Goal: Task Accomplishment & Management: Use online tool/utility

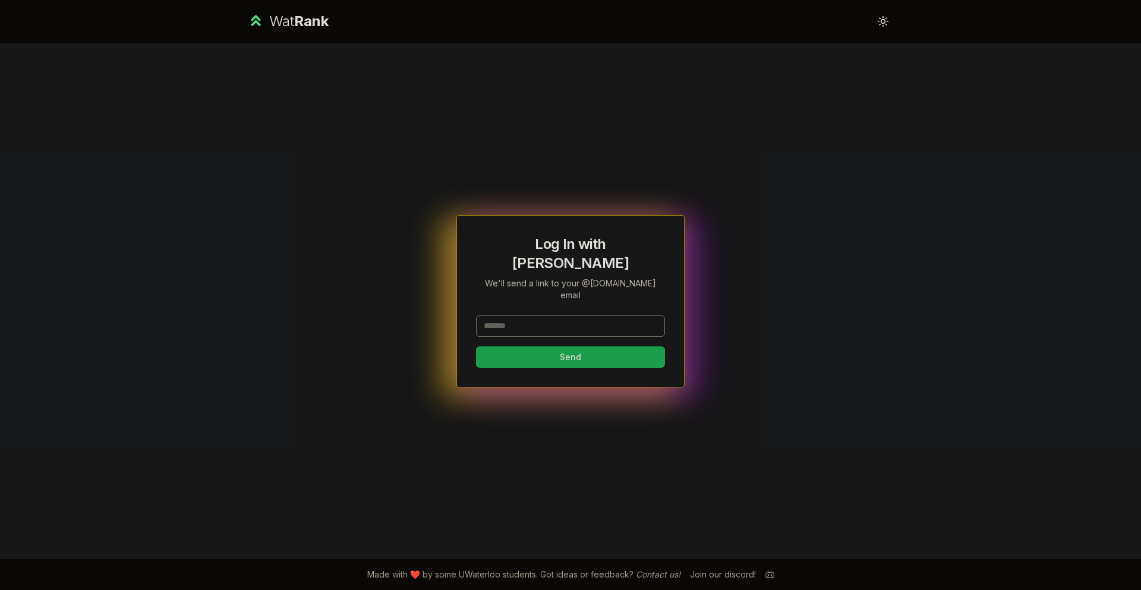
click at [547, 315] on input at bounding box center [570, 325] width 189 height 21
click at [545, 346] on button "Send" at bounding box center [570, 356] width 189 height 21
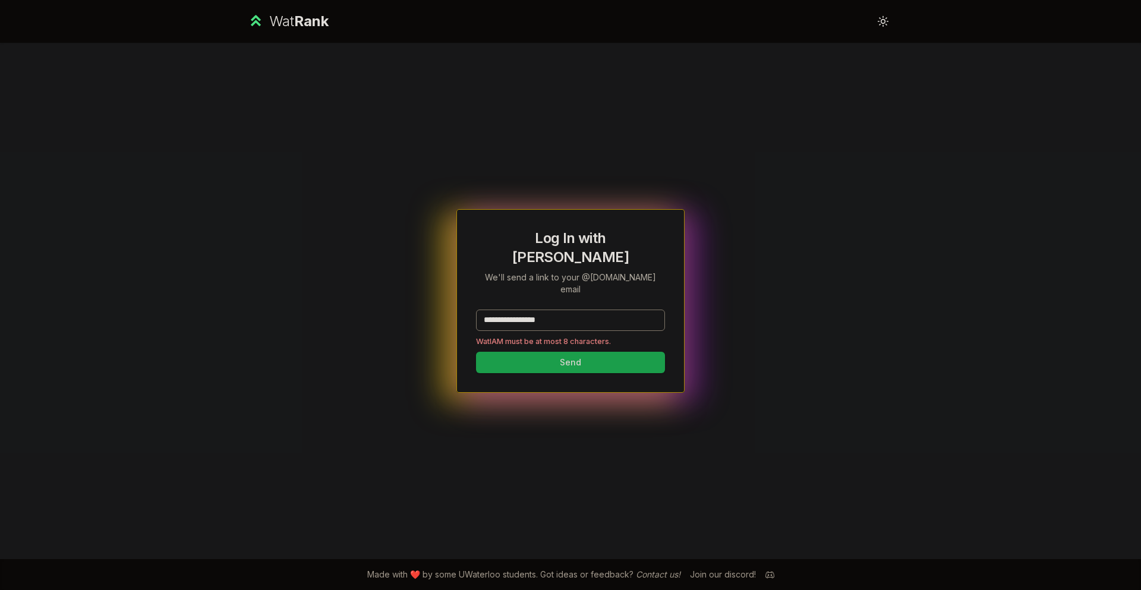
drag, startPoint x: 594, startPoint y: 309, endPoint x: 453, endPoint y: 307, distance: 140.8
click at [391, 299] on div "**********" at bounding box center [570, 301] width 684 height 516
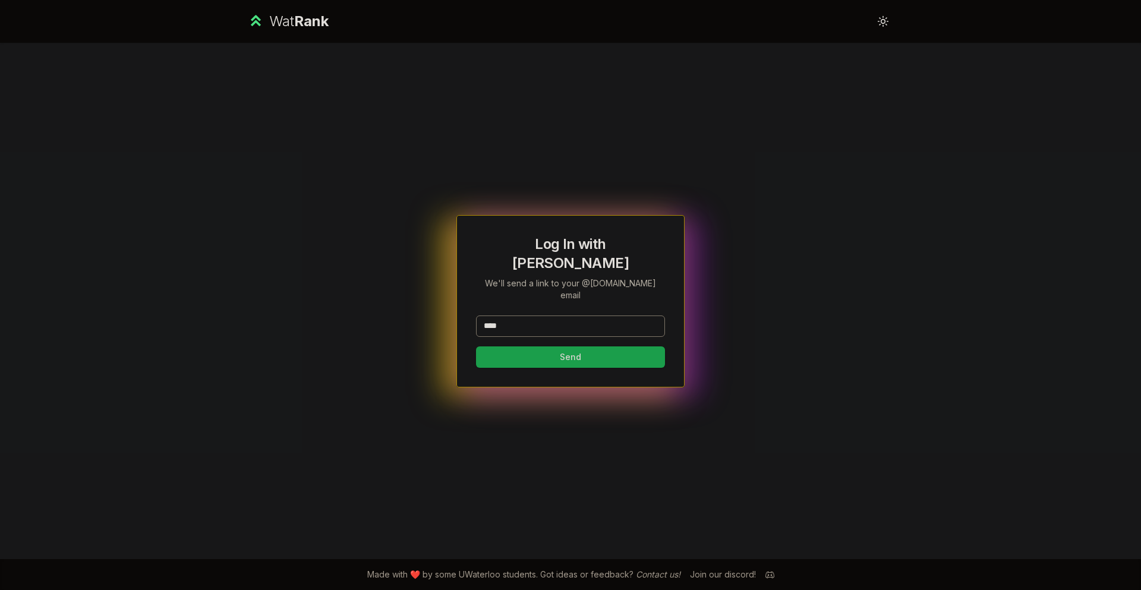
type input "****"
click at [547, 292] on div "Log In with WatIAM We'll send a link to your @[DOMAIN_NAME] email **** Send" at bounding box center [570, 301] width 189 height 133
click at [541, 346] on button "Send" at bounding box center [570, 356] width 189 height 21
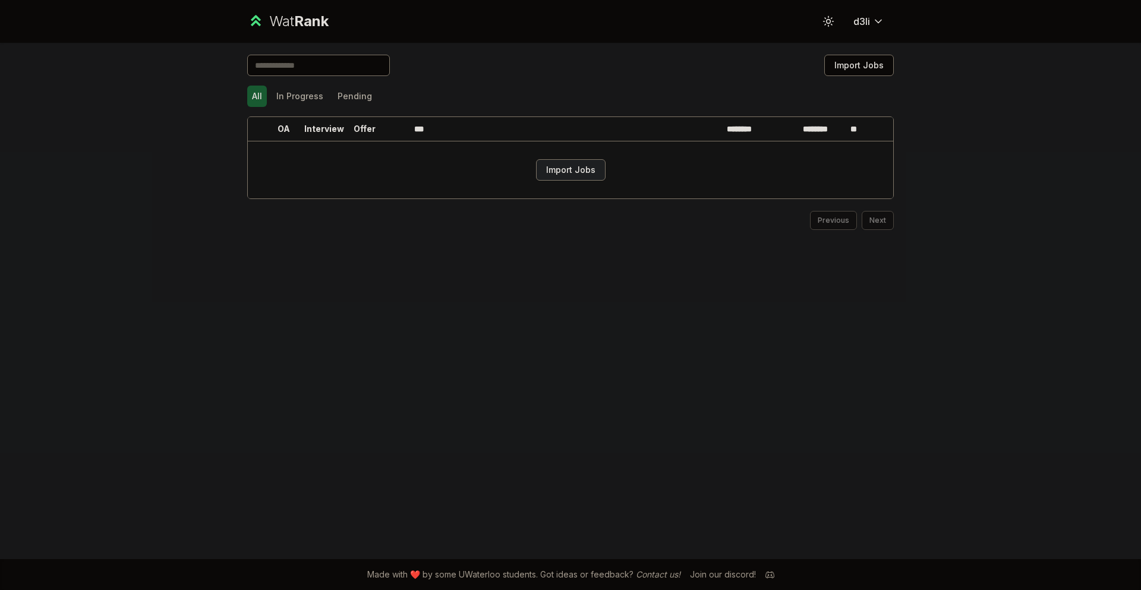
click at [567, 166] on button "Import Jobs" at bounding box center [571, 169] width 70 height 21
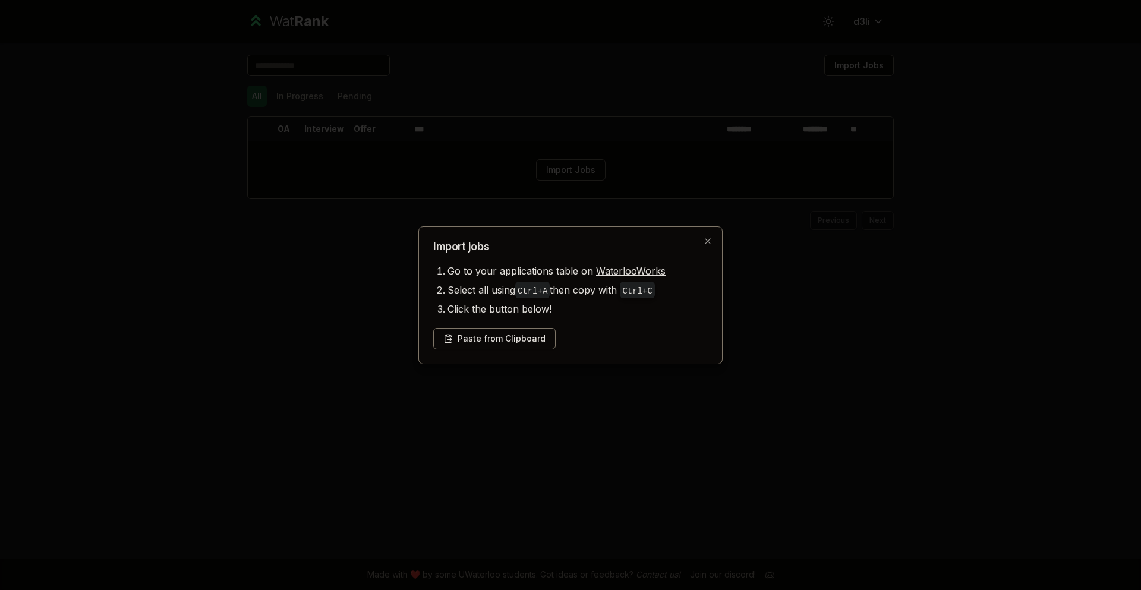
click at [690, 343] on div "Paste from Clipboard" at bounding box center [570, 338] width 274 height 21
click at [524, 334] on button "Paste from Clipboard" at bounding box center [494, 338] width 122 height 21
click at [504, 336] on button "Paste from Clipboard" at bounding box center [494, 338] width 122 height 21
click at [649, 336] on div "Paste from Clipboard" at bounding box center [570, 338] width 274 height 21
click at [508, 333] on button "Paste from Clipboard" at bounding box center [494, 338] width 122 height 21
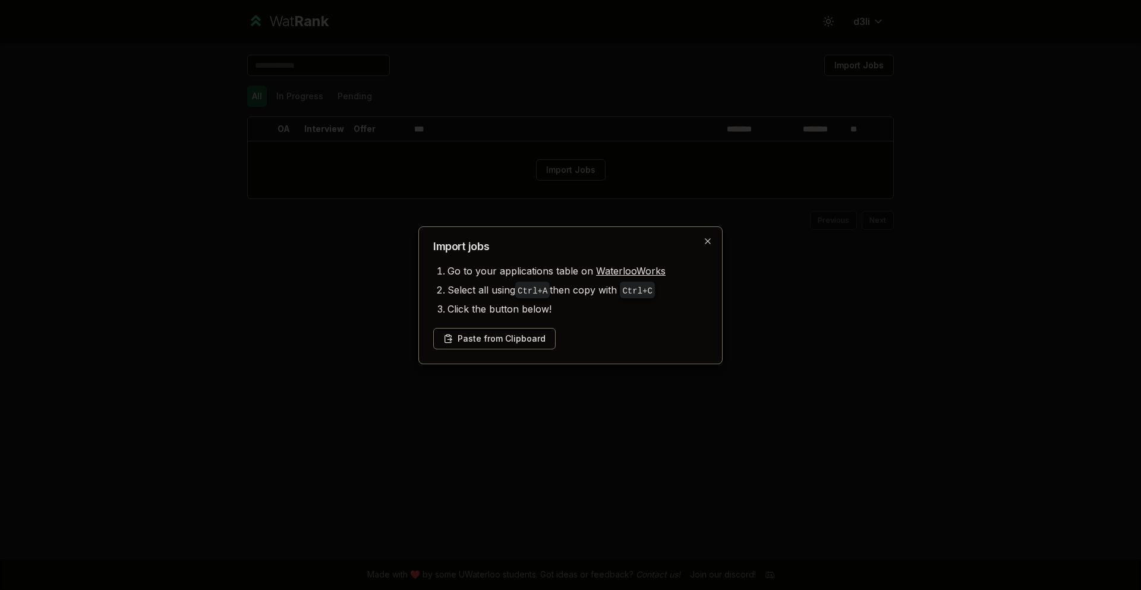
click at [705, 242] on icon "button" at bounding box center [708, 241] width 10 height 10
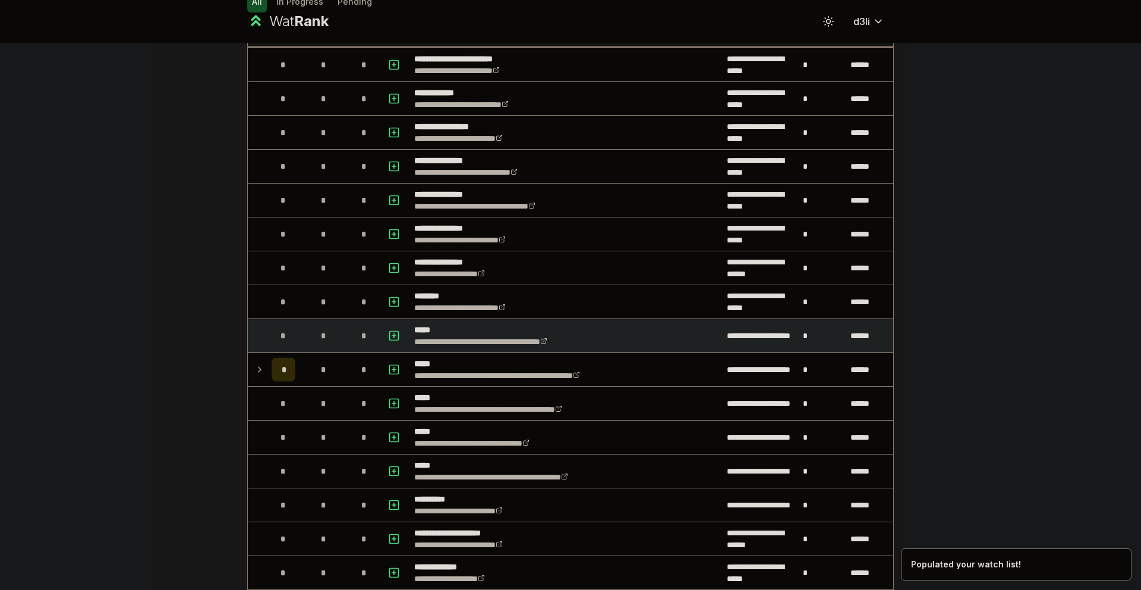
scroll to position [59, 0]
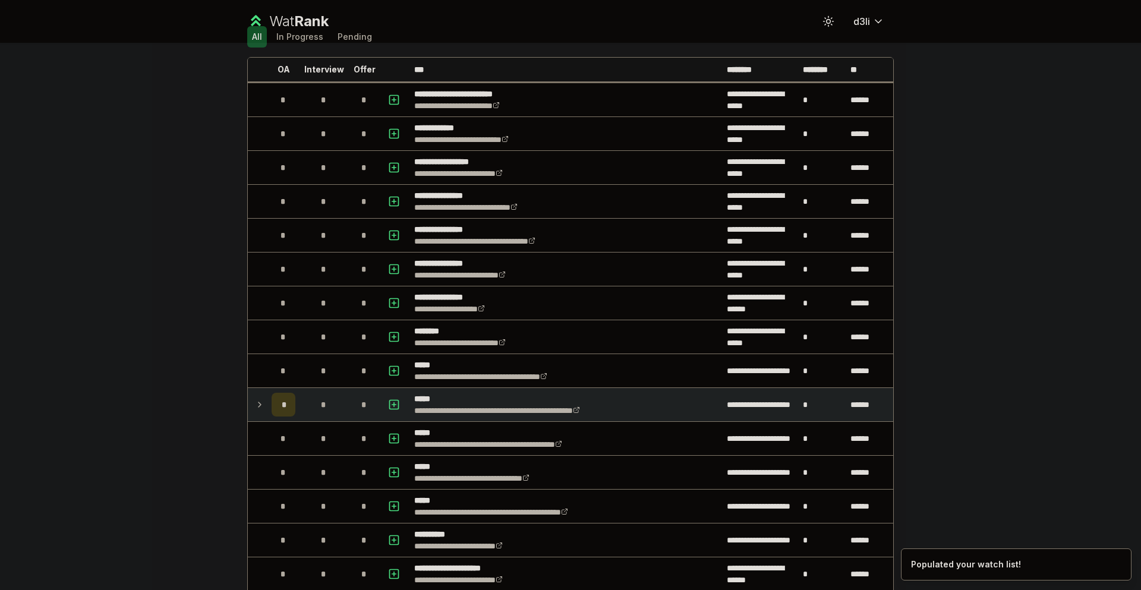
click at [258, 409] on icon at bounding box center [260, 404] width 10 height 14
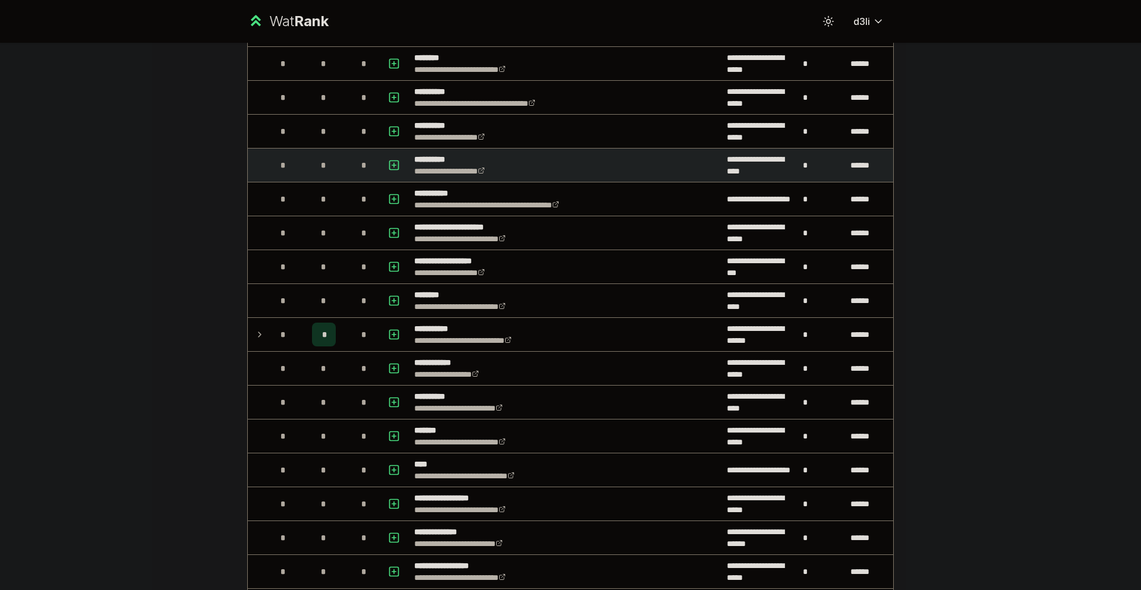
scroll to position [950, 0]
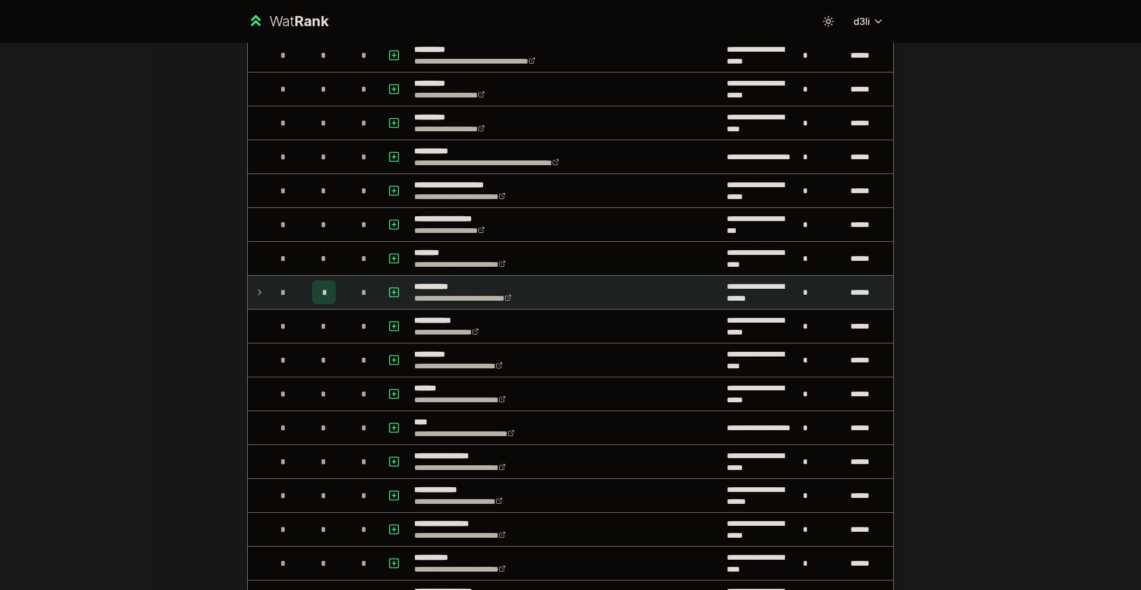
click at [267, 290] on td "*" at bounding box center [283, 292] width 33 height 33
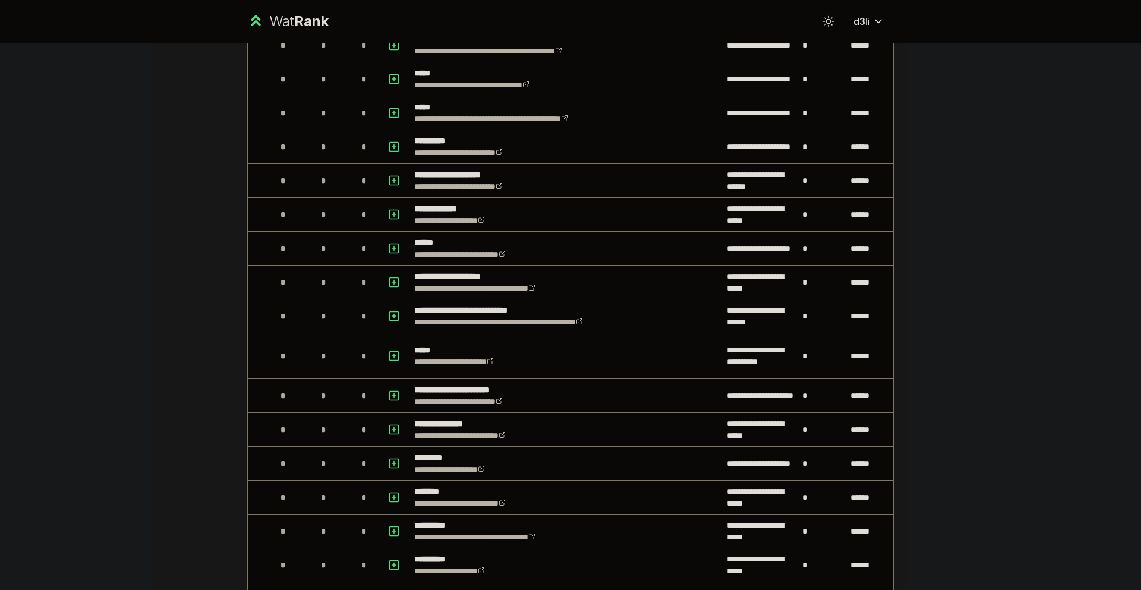
scroll to position [475, 0]
